Goal: Find specific page/section: Locate item on page

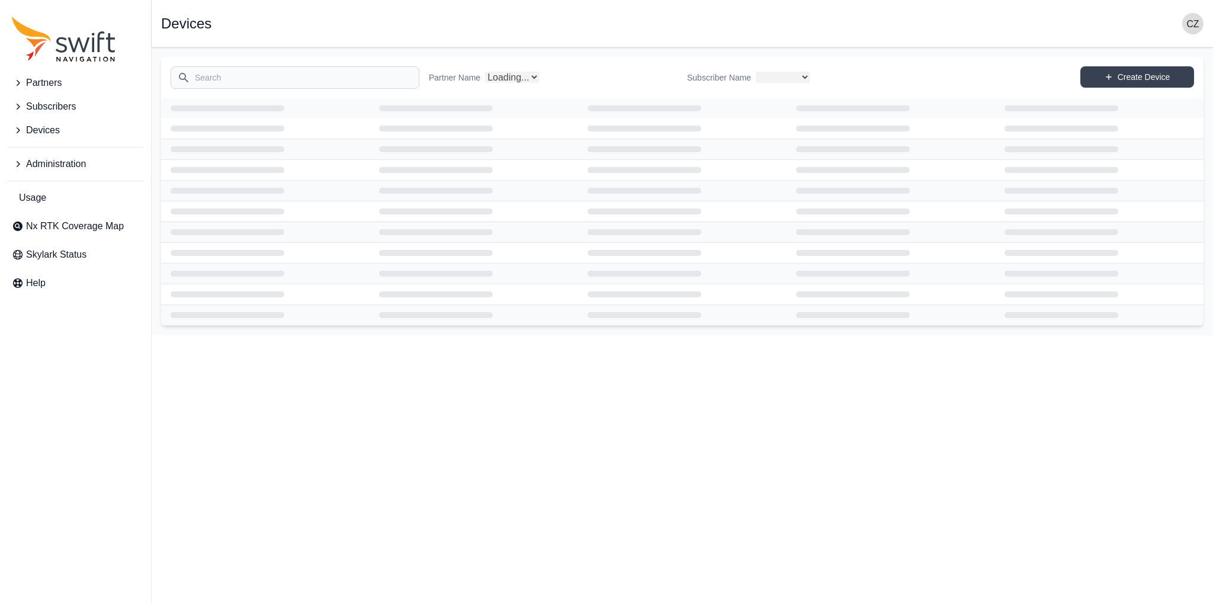
select select
select select "Partner Name"
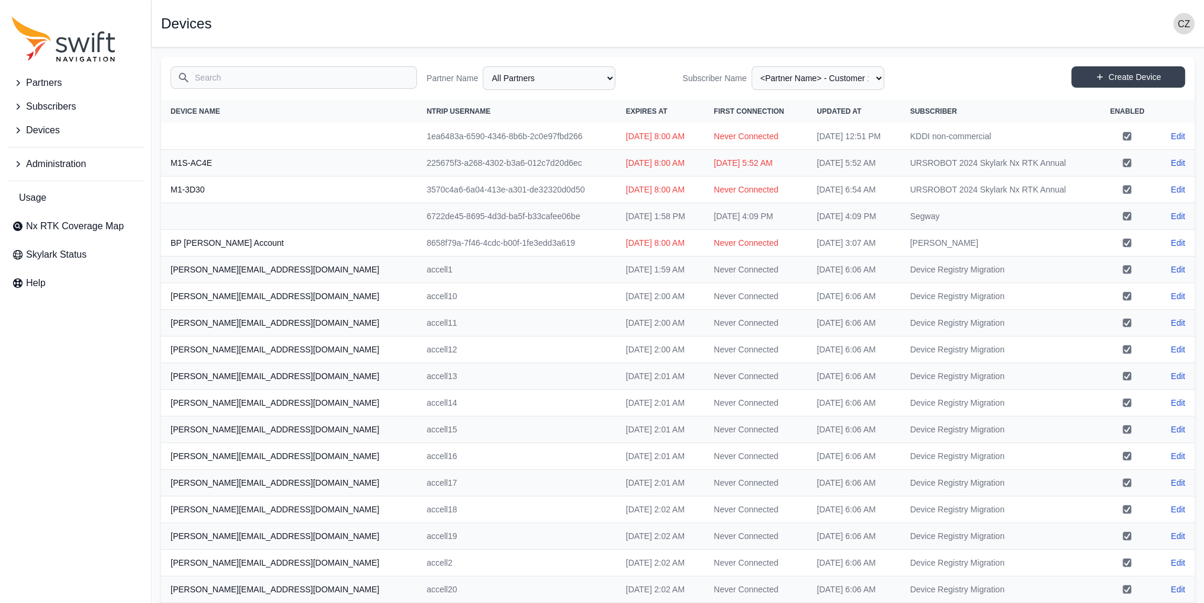
click at [266, 84] on input "Search" at bounding box center [294, 77] width 246 height 23
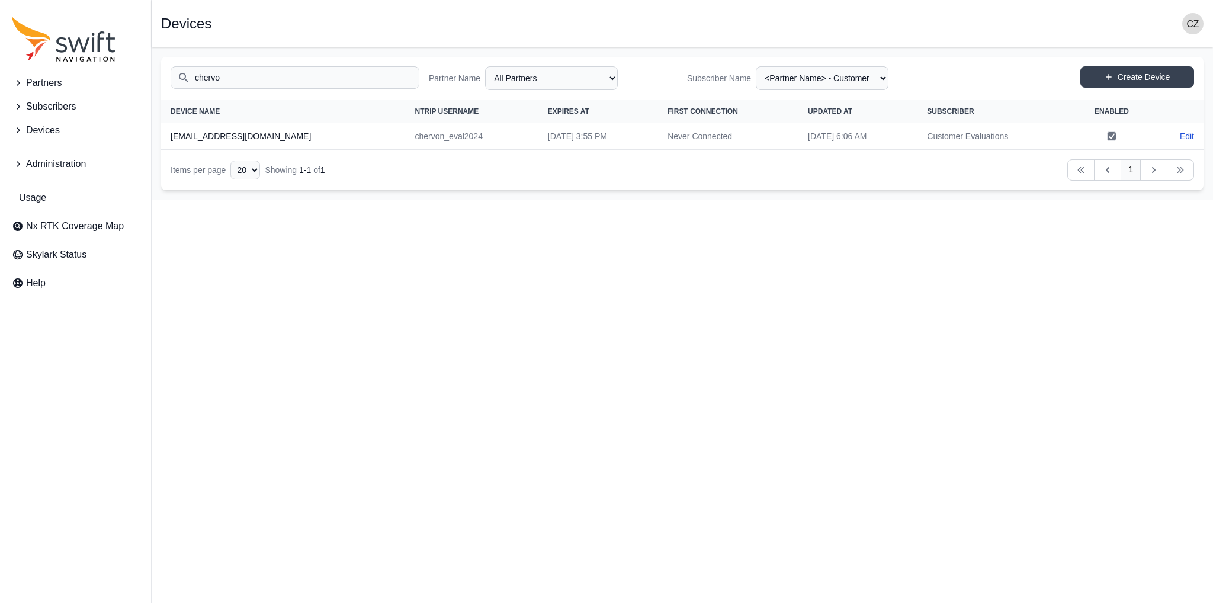
type input "chervon"
drag, startPoint x: 248, startPoint y: 79, endPoint x: 190, endPoint y: 79, distance: 58.6
click at [190, 79] on input "chervon" at bounding box center [295, 77] width 249 height 23
type input "chervon"
drag, startPoint x: 365, startPoint y: 133, endPoint x: 431, endPoint y: 133, distance: 66.3
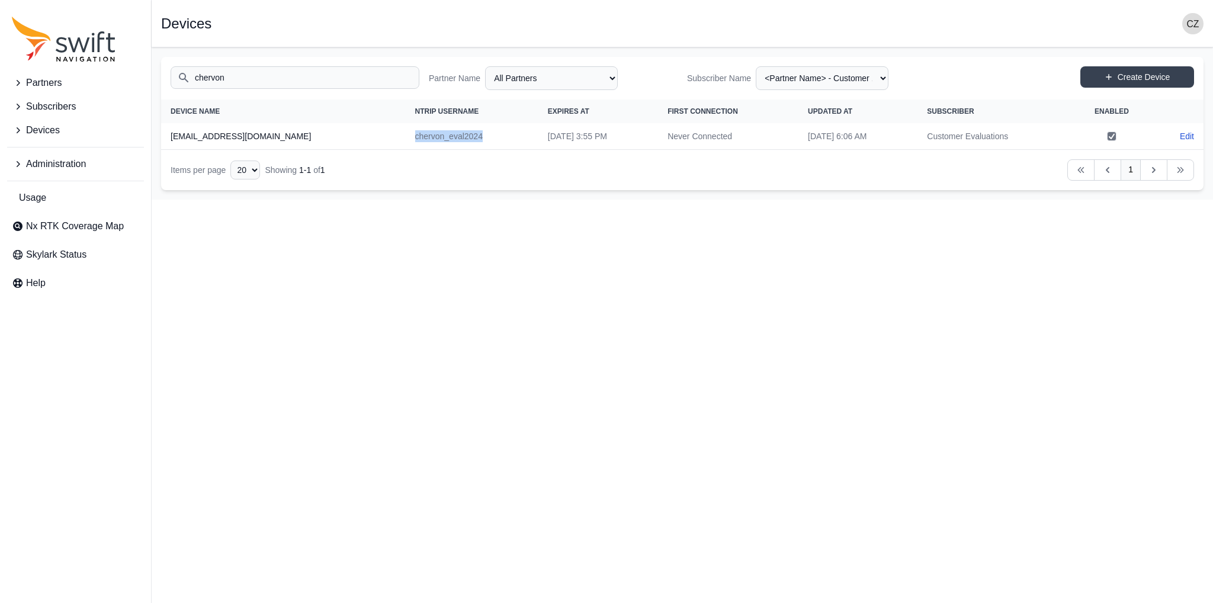
click at [431, 133] on td "chervon_eval2024" at bounding box center [472, 136] width 133 height 27
copy td "chervon_eval2024"
